Goal: Task Accomplishment & Management: Use online tool/utility

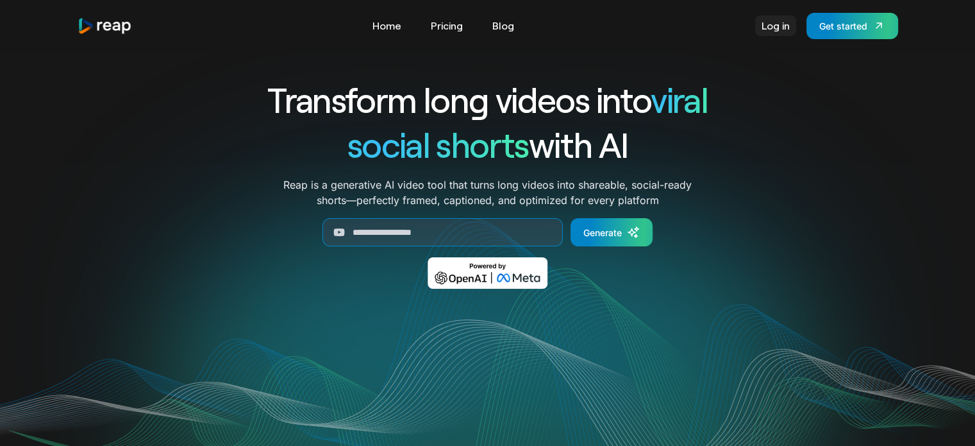
click at [774, 33] on link "Log in" at bounding box center [775, 25] width 41 height 21
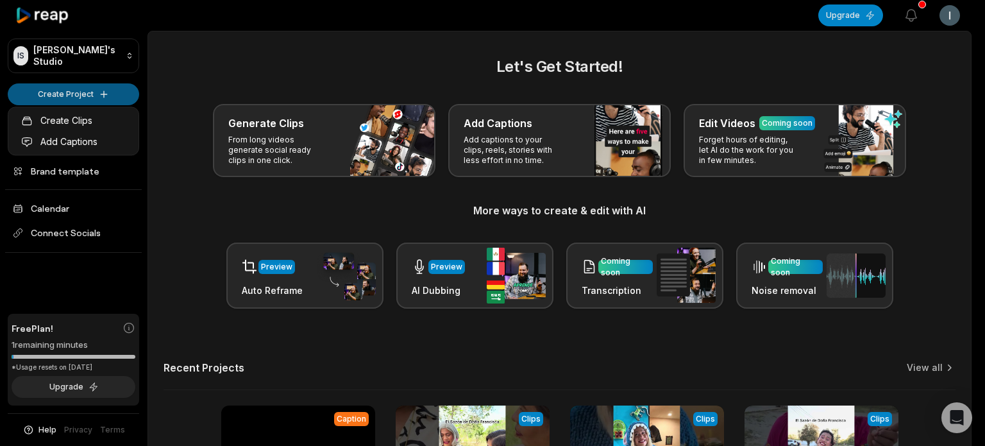
click at [79, 91] on html "IS Igeo's Studio Create Project Home Projects Brand template Calendar Connect S…" at bounding box center [492, 223] width 985 height 446
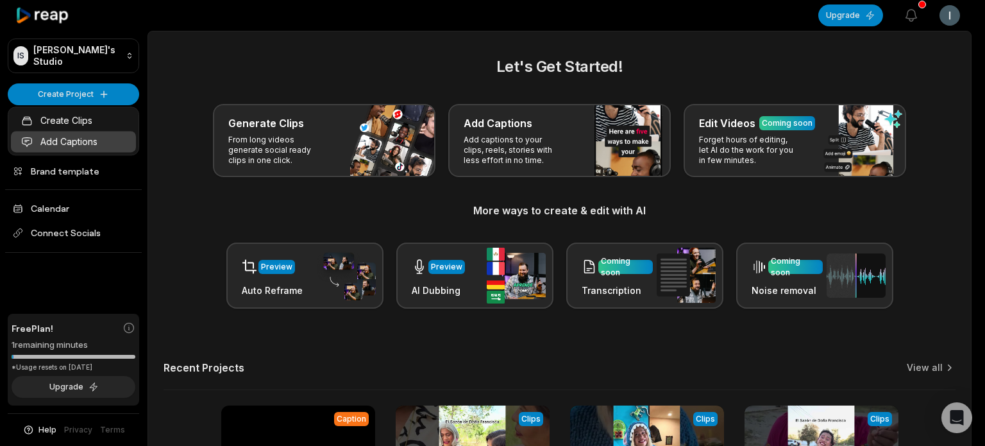
click at [72, 138] on link "Add Captions" at bounding box center [73, 141] width 125 height 21
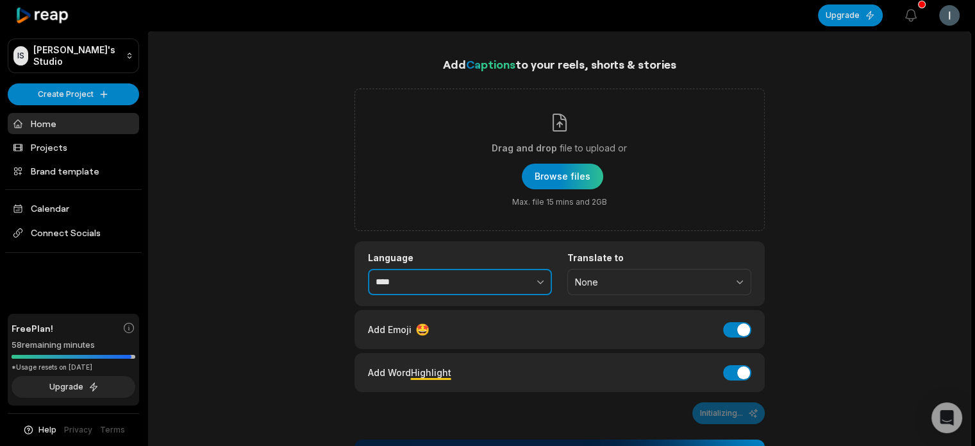
click at [466, 278] on input "****" at bounding box center [460, 282] width 184 height 27
click at [532, 285] on button "button" at bounding box center [512, 282] width 79 height 27
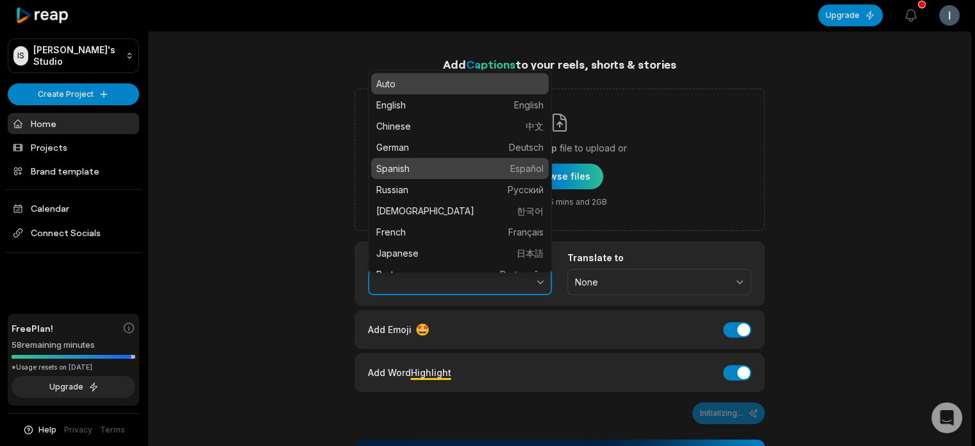
type input "*******"
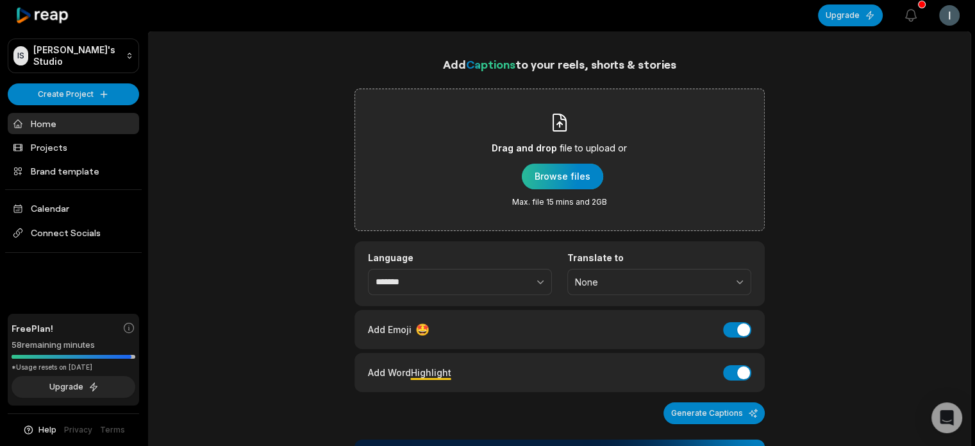
click at [568, 174] on div "button" at bounding box center [562, 176] width 81 height 26
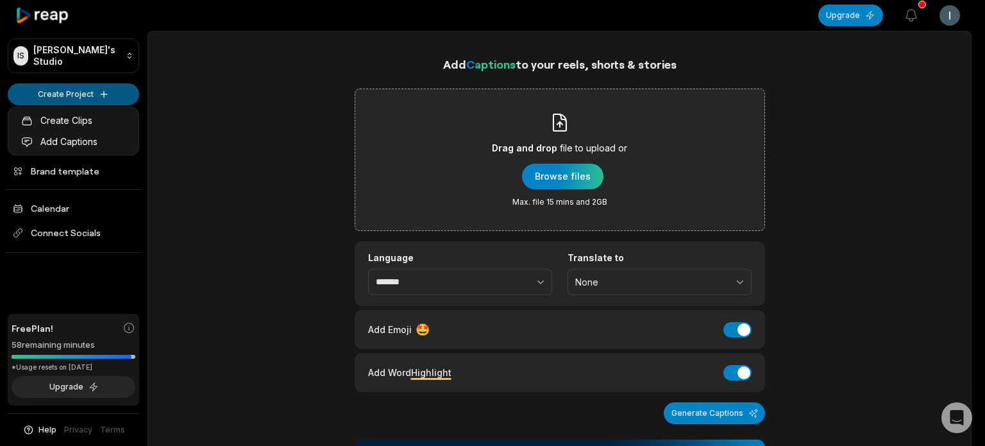
click at [97, 88] on html "IS [PERSON_NAME]'s Studio Create Project Home Projects Brand template Calendar …" at bounding box center [492, 223] width 985 height 446
click at [87, 88] on html "IS [PERSON_NAME]'s Studio Create Project Home Projects Brand template Calendar …" at bounding box center [492, 223] width 985 height 446
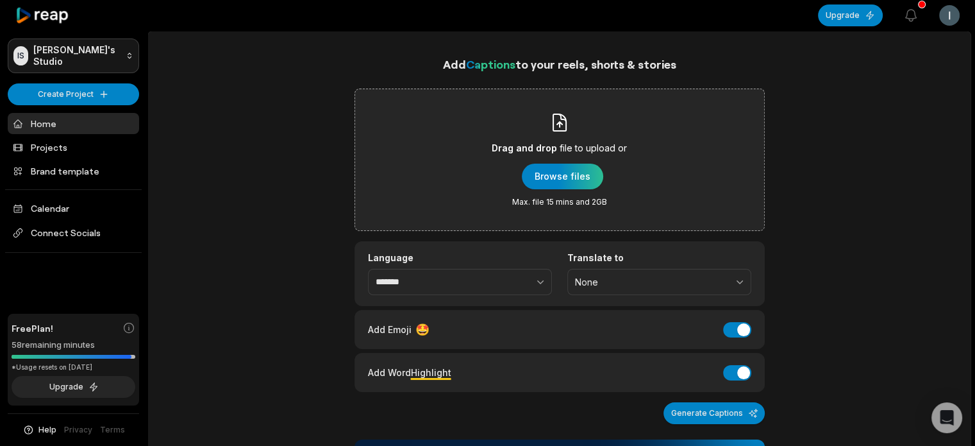
click at [101, 56] on html "IS [PERSON_NAME]'s Studio Create Project Home Projects Brand template Calendar …" at bounding box center [487, 223] width 975 height 446
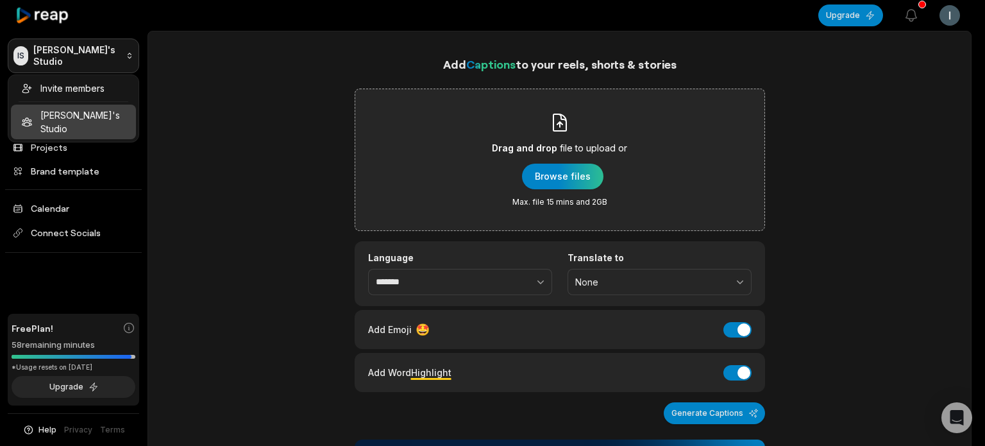
click at [101, 56] on html "IS [PERSON_NAME]'s Studio Create Project Home Projects Brand template Calendar …" at bounding box center [492, 223] width 985 height 446
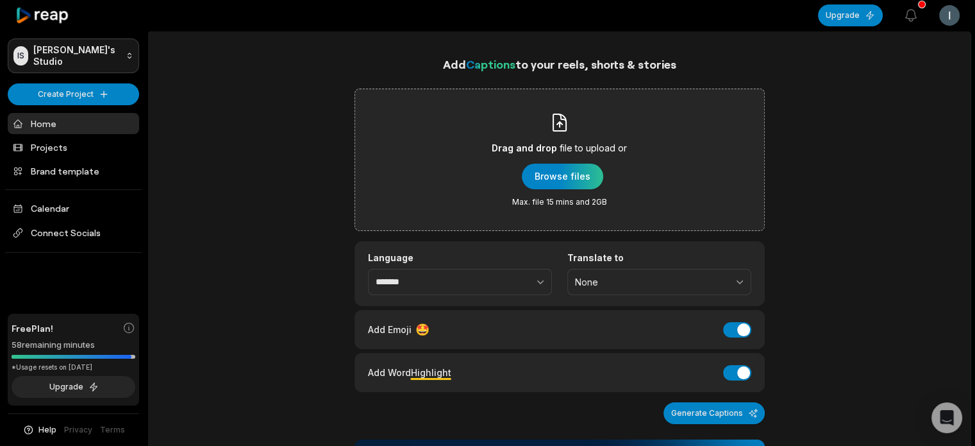
click at [101, 56] on html "IS [PERSON_NAME]'s Studio Create Project Home Projects Brand template Calendar …" at bounding box center [487, 223] width 975 height 446
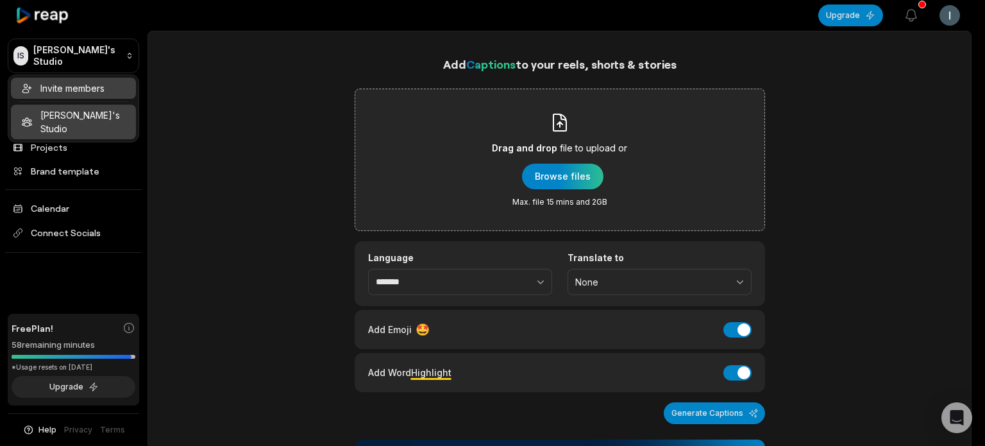
click at [95, 84] on div "Invite members" at bounding box center [73, 88] width 125 height 21
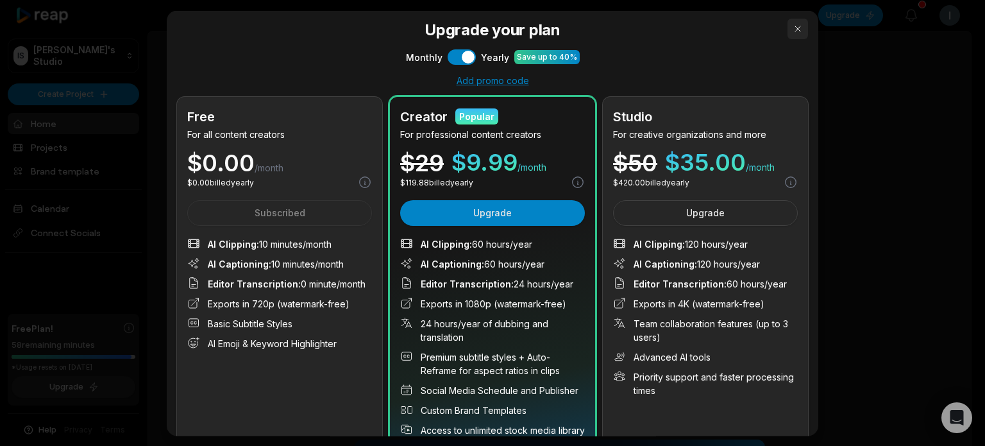
click at [787, 32] on button "button" at bounding box center [797, 28] width 21 height 21
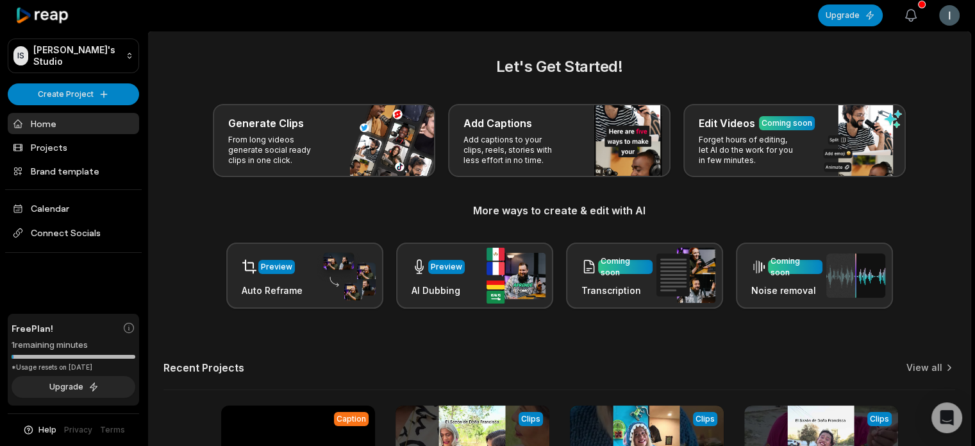
click at [914, 16] on icon "button" at bounding box center [910, 15] width 15 height 15
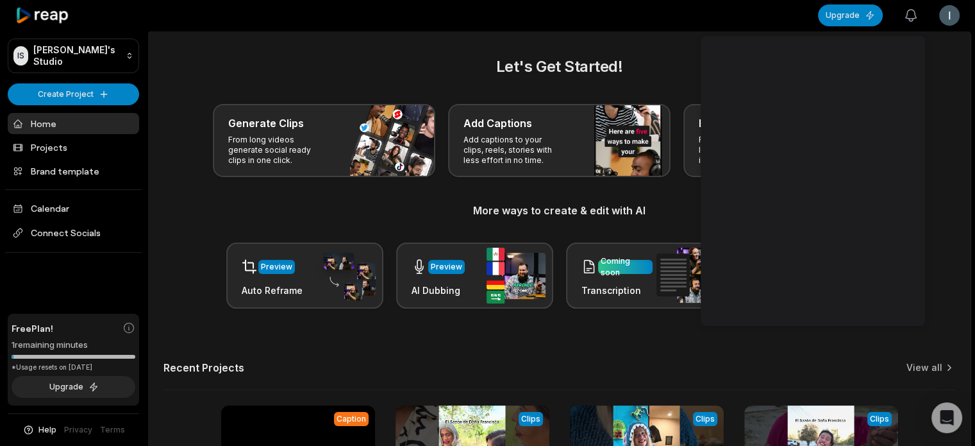
click at [910, 16] on icon "button" at bounding box center [910, 15] width 15 height 15
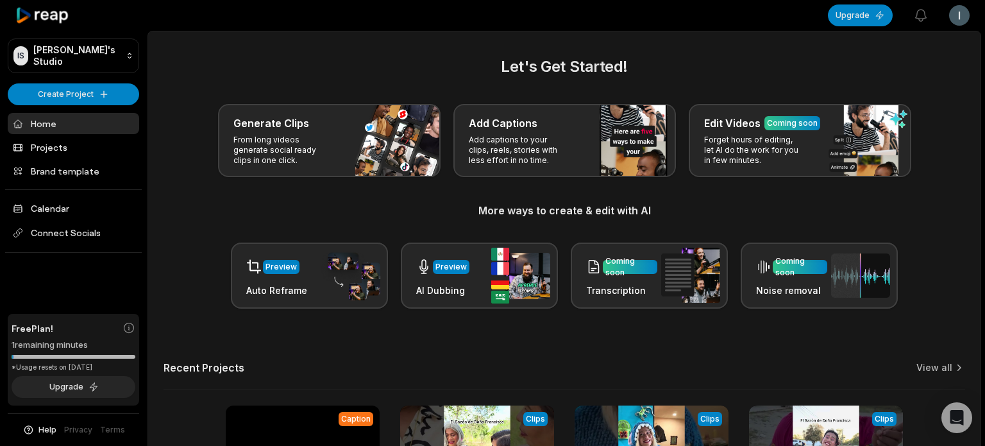
click at [960, 23] on html "IS [PERSON_NAME]'s Studio Create Project Home Projects Brand template Calendar …" at bounding box center [492, 223] width 985 height 446
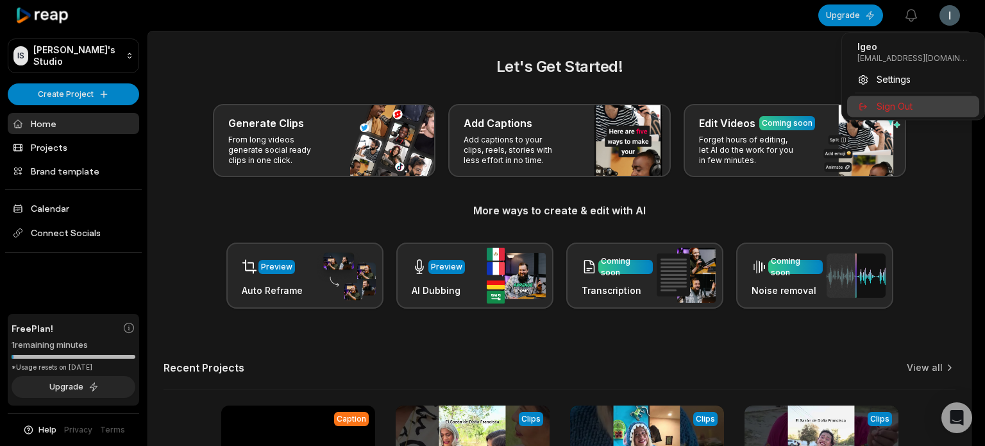
click at [892, 102] on span "Sign Out" at bounding box center [894, 105] width 36 height 13
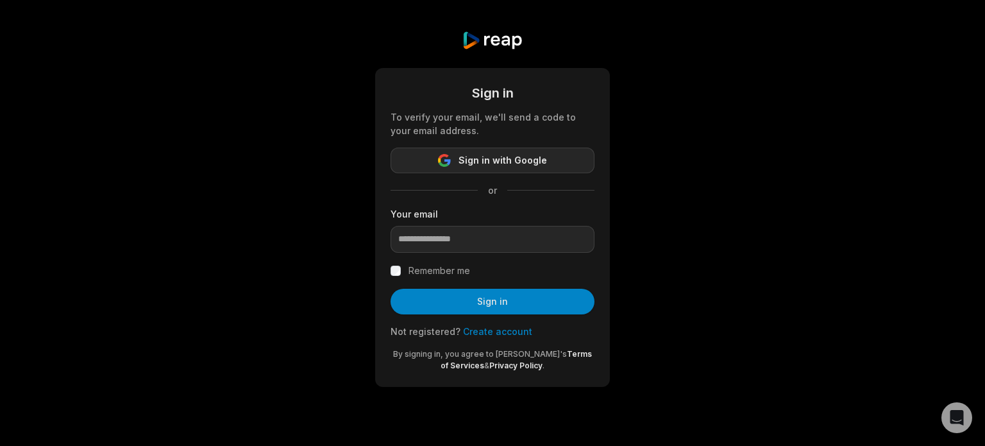
click at [521, 171] on button "Sign in with Google" at bounding box center [492, 160] width 204 height 26
